Goal: Task Accomplishment & Management: Manage account settings

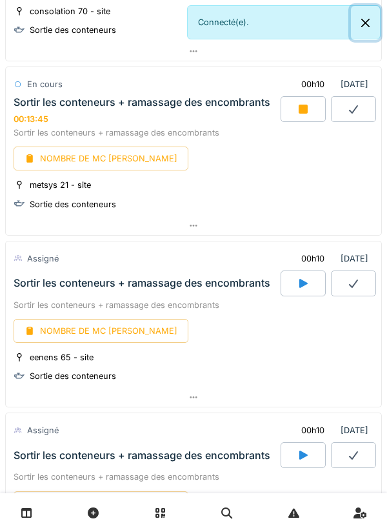
scroll to position [331, 0]
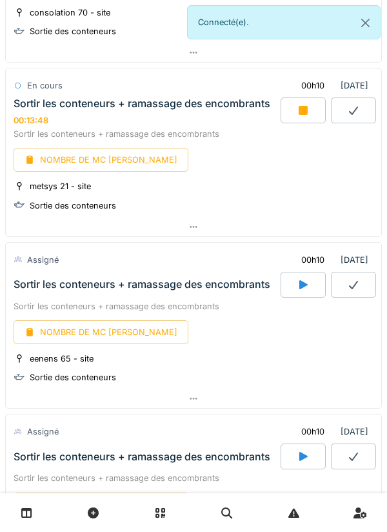
click at [309, 109] on icon at bounding box center [303, 110] width 13 height 10
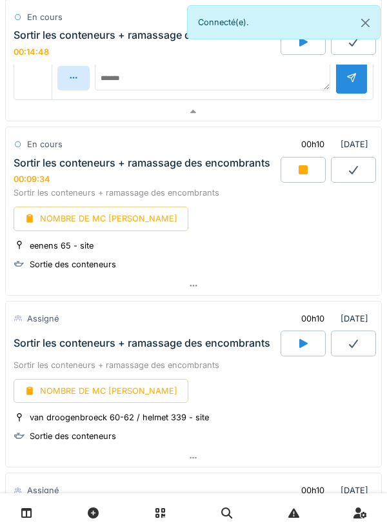
scroll to position [741, 0]
click at [299, 168] on icon at bounding box center [303, 170] width 9 height 9
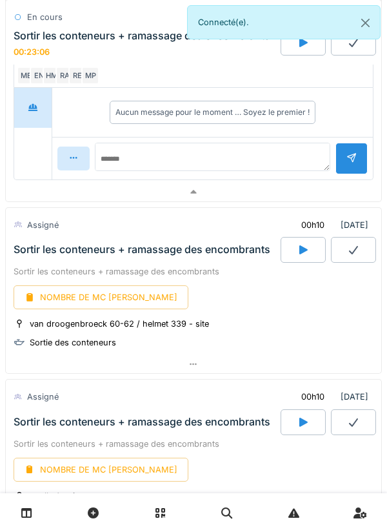
scroll to position [1132, 0]
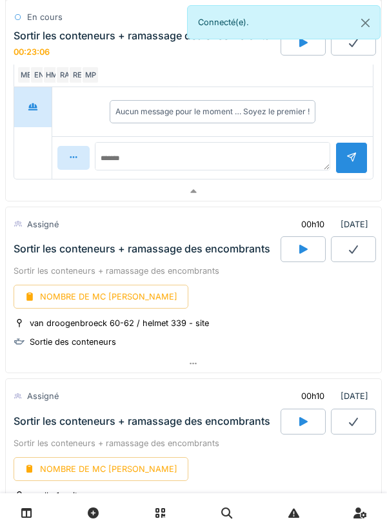
click at [300, 250] on icon at bounding box center [304, 249] width 8 height 9
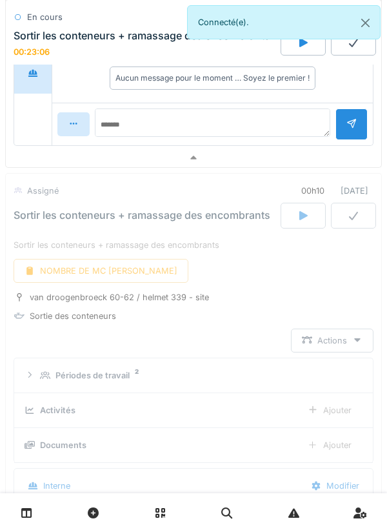
scroll to position [1287, 0]
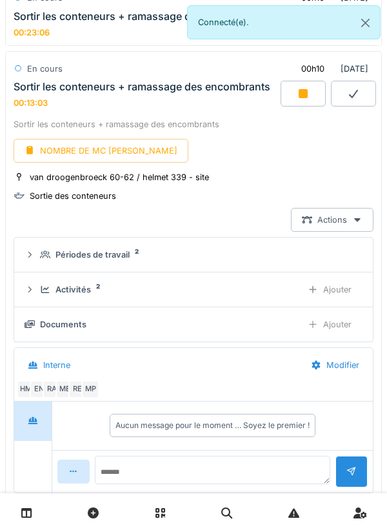
click at [300, 86] on div at bounding box center [303, 94] width 45 height 26
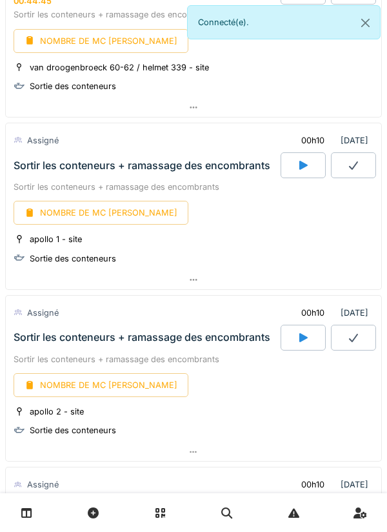
scroll to position [1394, 0]
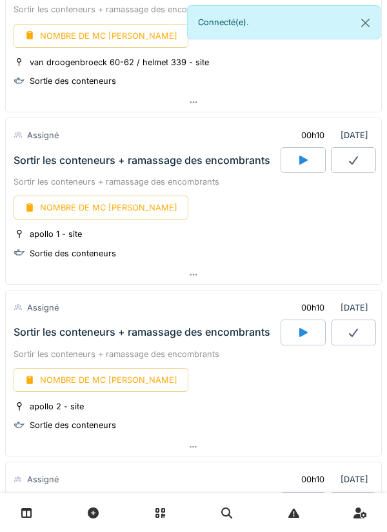
click at [298, 156] on icon at bounding box center [303, 160] width 13 height 10
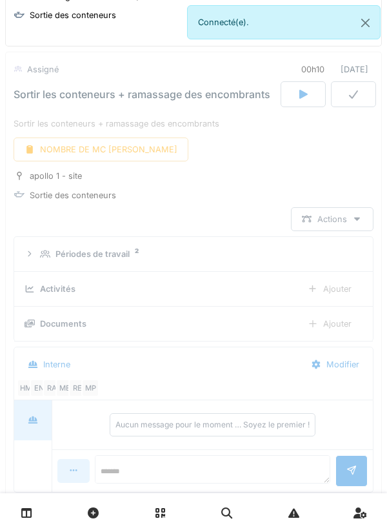
scroll to position [1461, 0]
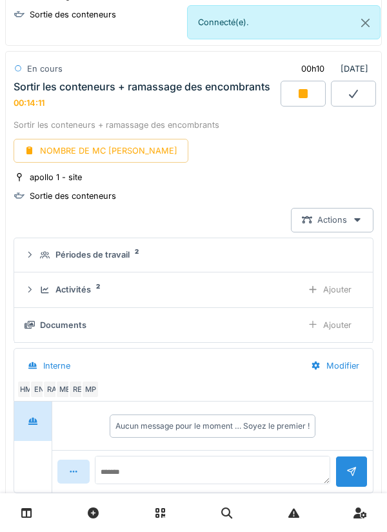
click at [300, 87] on div at bounding box center [303, 94] width 45 height 26
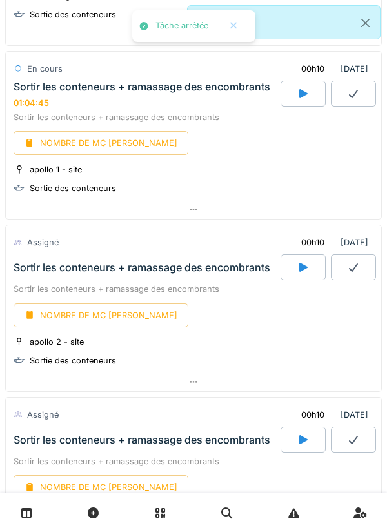
click at [299, 267] on icon at bounding box center [303, 267] width 13 height 10
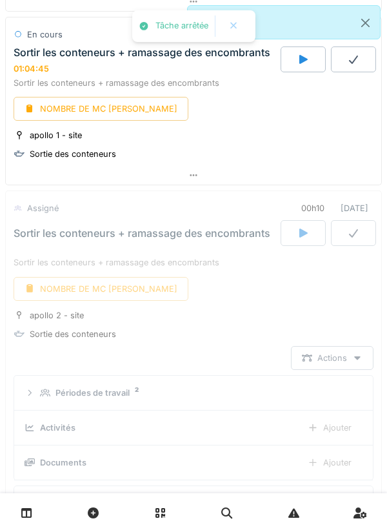
scroll to position [1635, 0]
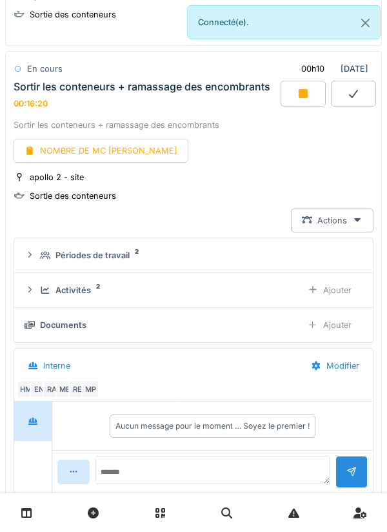
click at [298, 86] on div at bounding box center [303, 94] width 45 height 26
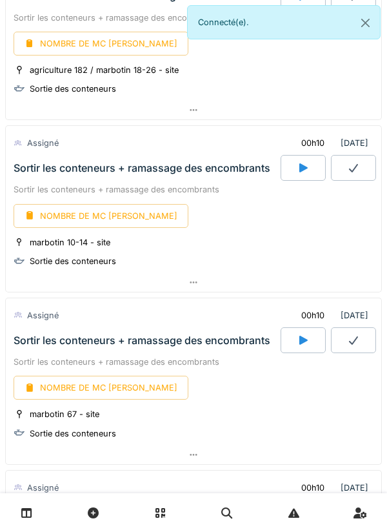
click at [302, 341] on icon at bounding box center [304, 340] width 8 height 9
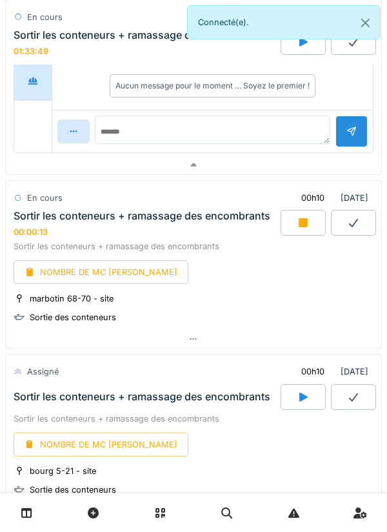
scroll to position [2502, 0]
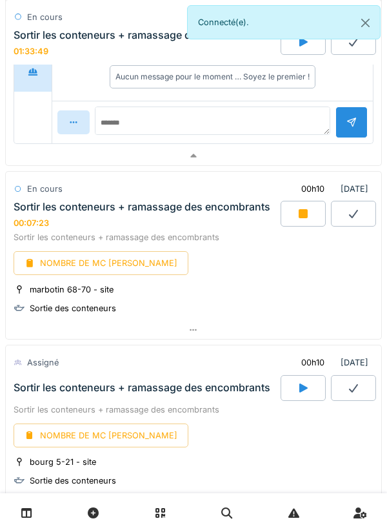
click at [301, 218] on icon at bounding box center [303, 213] width 9 height 9
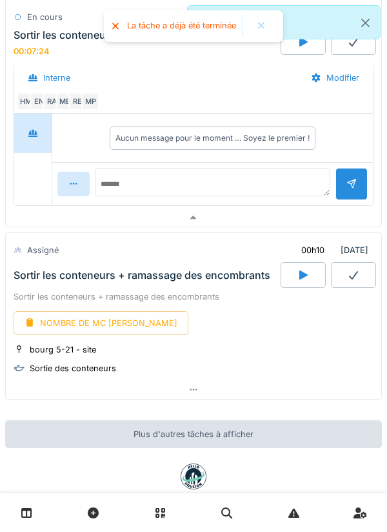
scroll to position [2939, 0]
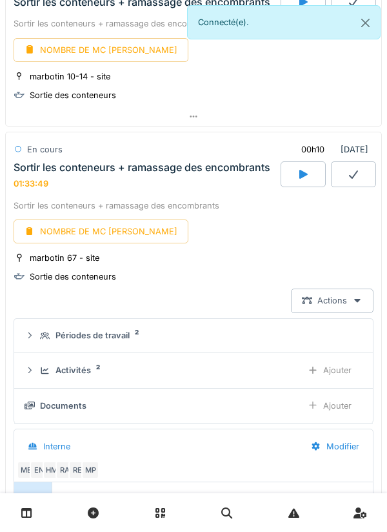
click at [320, 341] on div "Périodes de travail 2" at bounding box center [199, 335] width 318 height 12
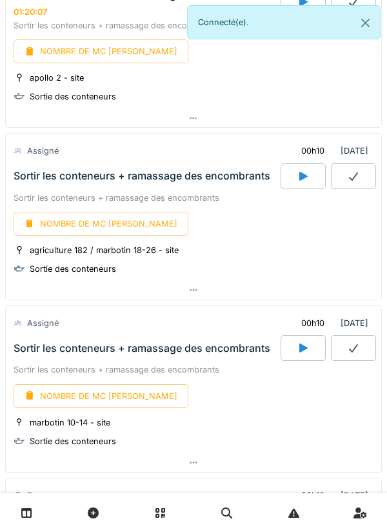
scroll to position [1707, 0]
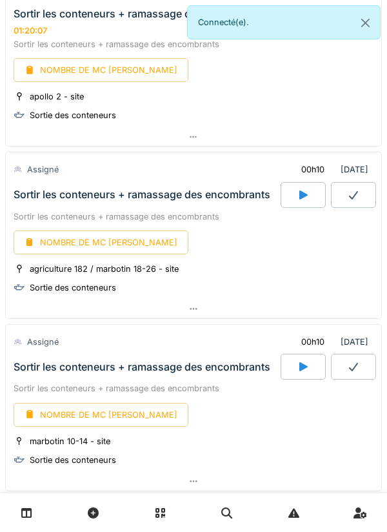
click at [300, 199] on icon at bounding box center [304, 194] width 8 height 9
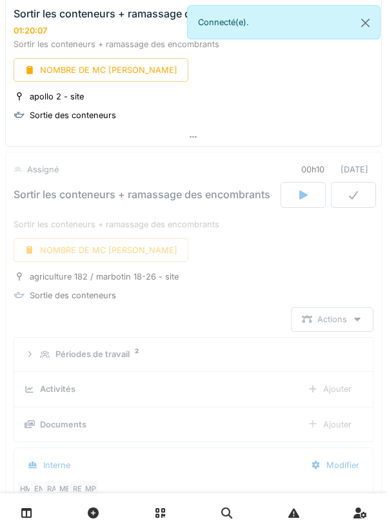
scroll to position [1809, 0]
